Goal: Task Accomplishment & Management: Use online tool/utility

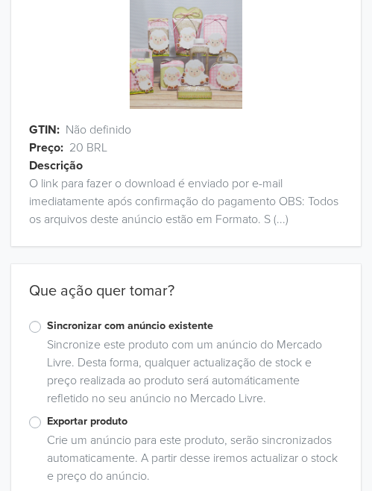
scroll to position [152, 0]
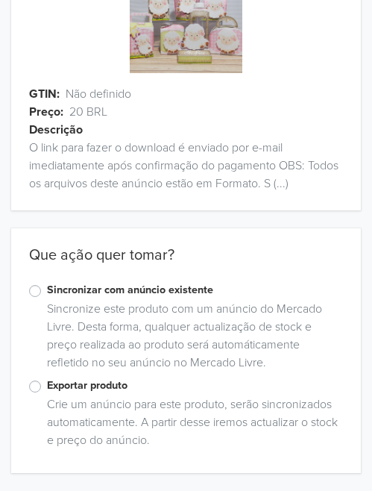
click at [47, 391] on label "Exportar produto" at bounding box center [195, 385] width 296 height 16
click at [0, 0] on input "Exportar produto" at bounding box center [0, 0] width 0 height 0
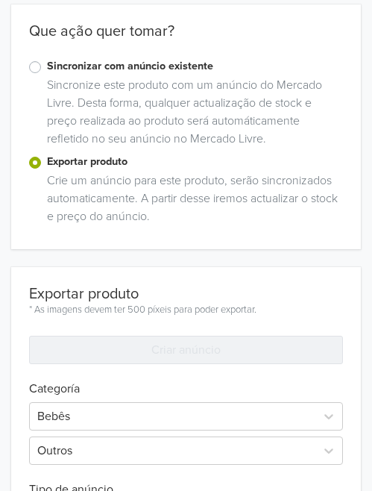
scroll to position [451, 0]
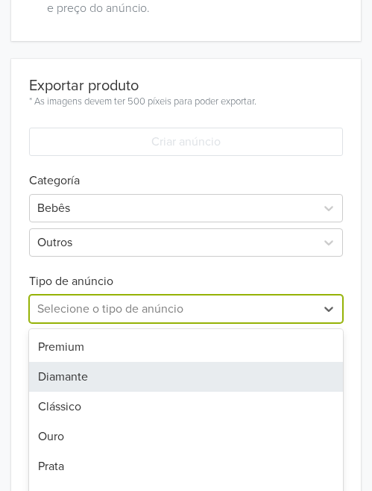
click at [69, 323] on div "7 results available. Use Up and Down to choose options, press Enter to select t…" at bounding box center [186, 309] width 314 height 28
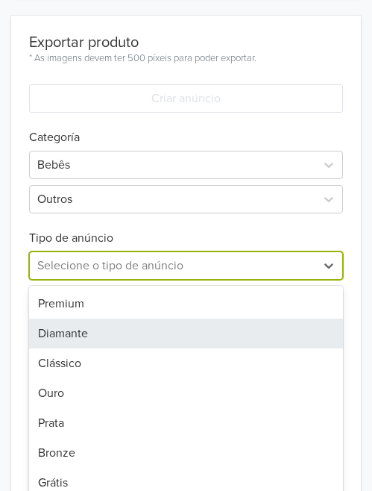
scroll to position [630, 0]
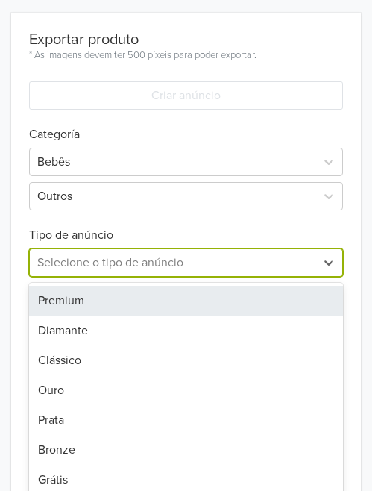
click at [90, 261] on div at bounding box center [172, 262] width 271 height 21
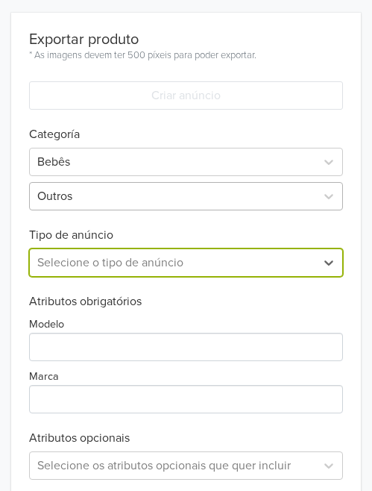
click at [71, 186] on div at bounding box center [172, 196] width 271 height 21
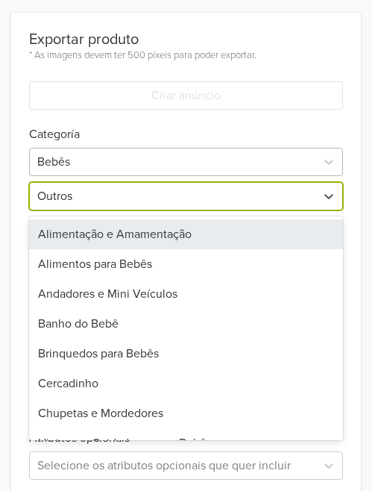
click at [75, 170] on div at bounding box center [172, 161] width 271 height 21
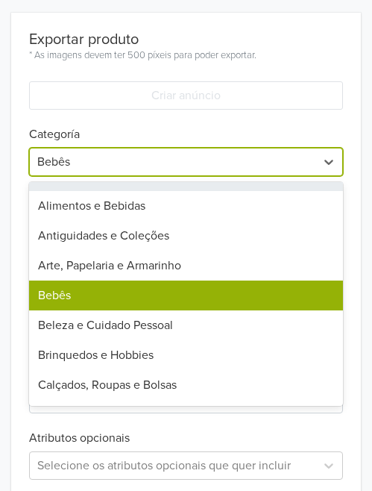
scroll to position [75, 0]
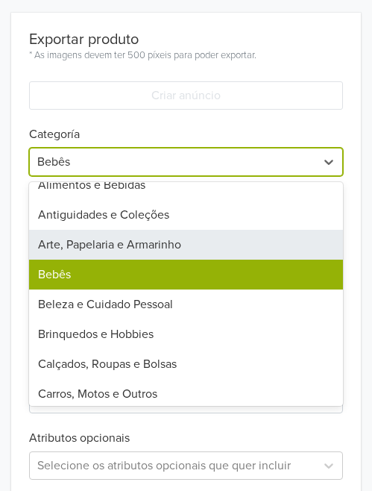
click at [65, 248] on div "Arte, Papelaria e Armarinho" at bounding box center [186, 245] width 314 height 30
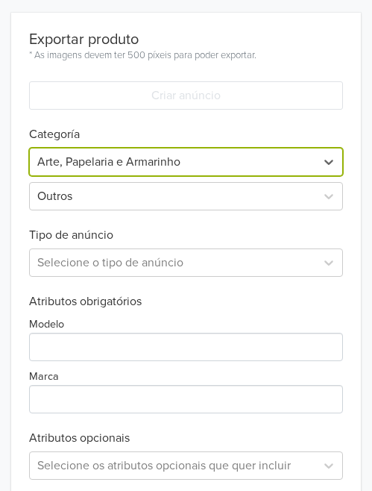
scroll to position [430, 0]
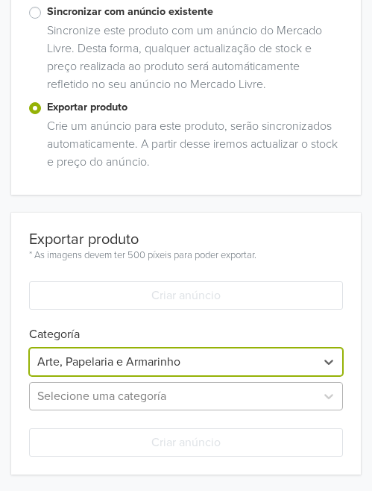
click at [72, 399] on div "Selecione uma categoría" at bounding box center [186, 396] width 314 height 28
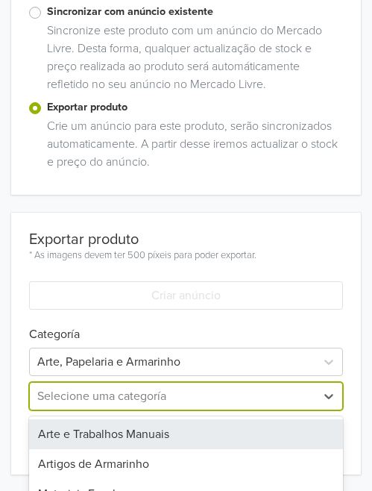
scroll to position [474, 0]
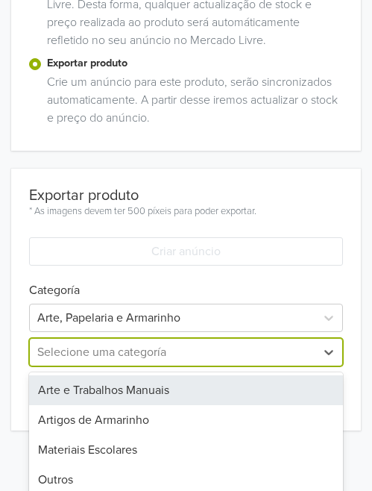
click at [94, 399] on div "Arte e Trabalhos Manuais" at bounding box center [186, 390] width 314 height 30
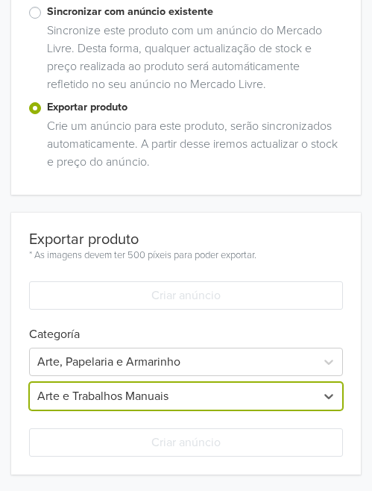
scroll to position [466, 0]
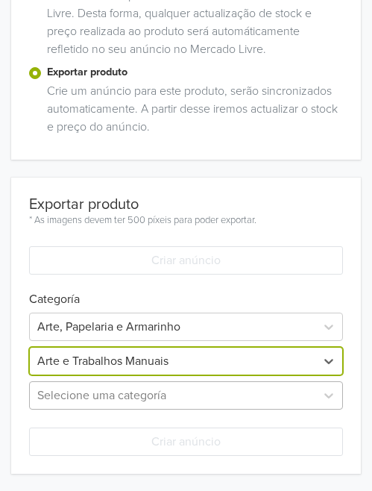
click at [72, 389] on div "Selecione uma categoría" at bounding box center [186, 395] width 314 height 28
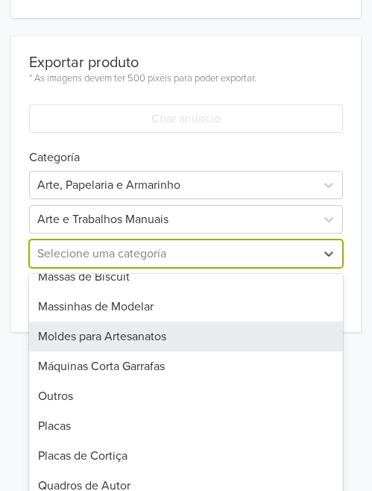
scroll to position [230, 0]
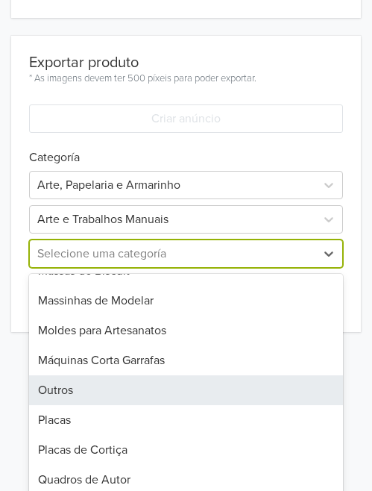
click at [63, 384] on div "Outros" at bounding box center [186, 390] width 314 height 30
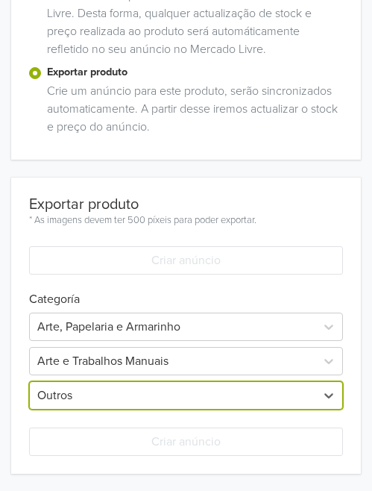
scroll to position [607, 0]
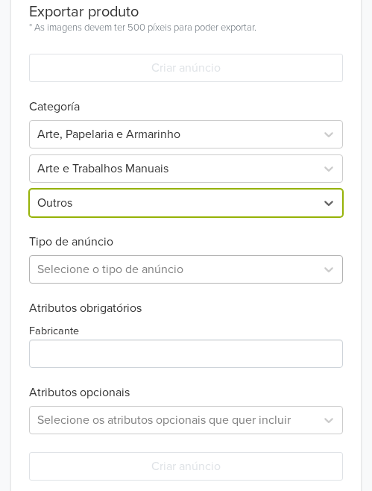
click at [65, 283] on div "Selecione o tipo de anúncio" at bounding box center [186, 269] width 314 height 28
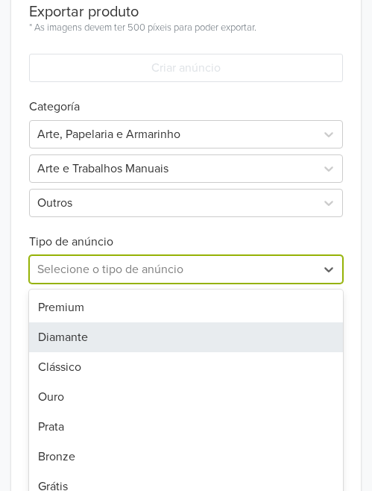
scroll to position [665, 0]
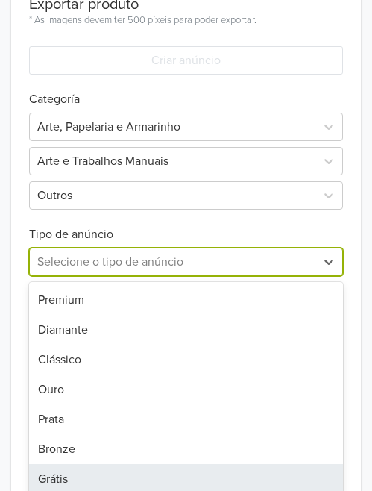
click at [51, 479] on div "Grátis" at bounding box center [186, 479] width 314 height 30
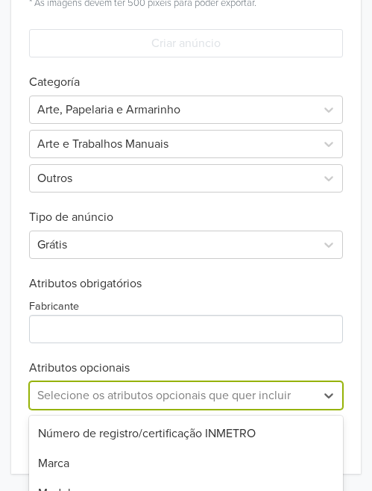
click at [51, 397] on div "11 results available. Use Up and Down to choose options, press Enter to select …" at bounding box center [186, 395] width 314 height 28
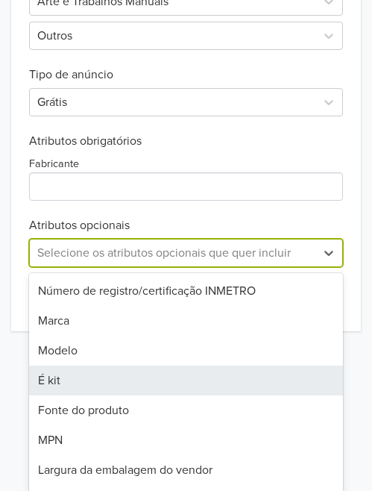
click at [57, 381] on div "É kit" at bounding box center [186, 381] width 314 height 30
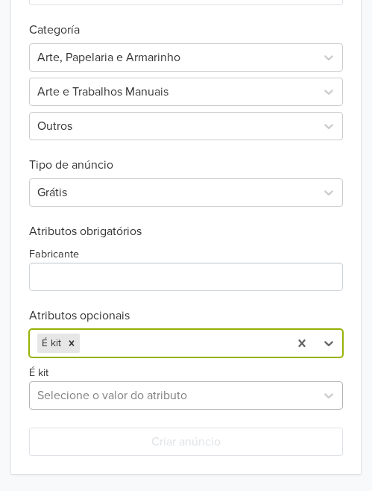
click at [118, 401] on div at bounding box center [172, 395] width 271 height 21
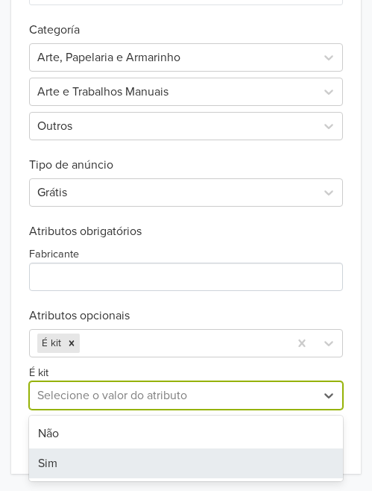
click at [61, 464] on div "Sim" at bounding box center [186, 463] width 314 height 30
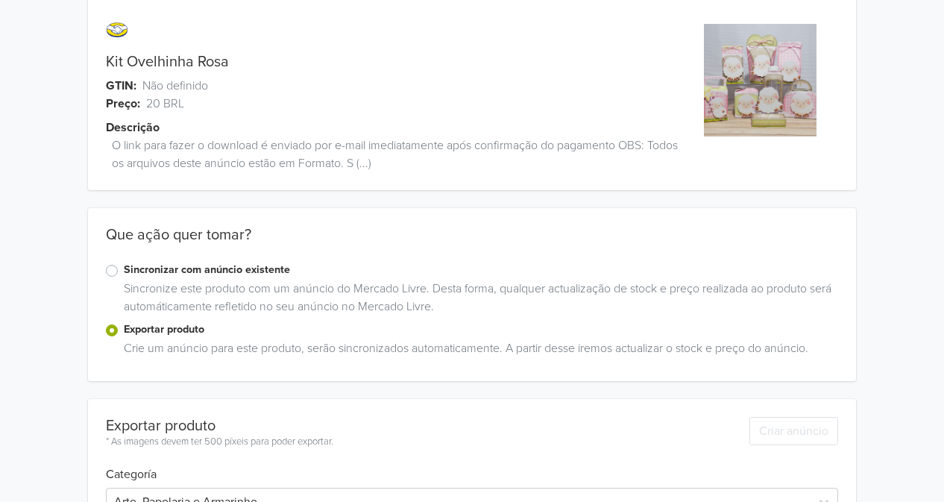
scroll to position [0, 0]
